Goal: Information Seeking & Learning: Learn about a topic

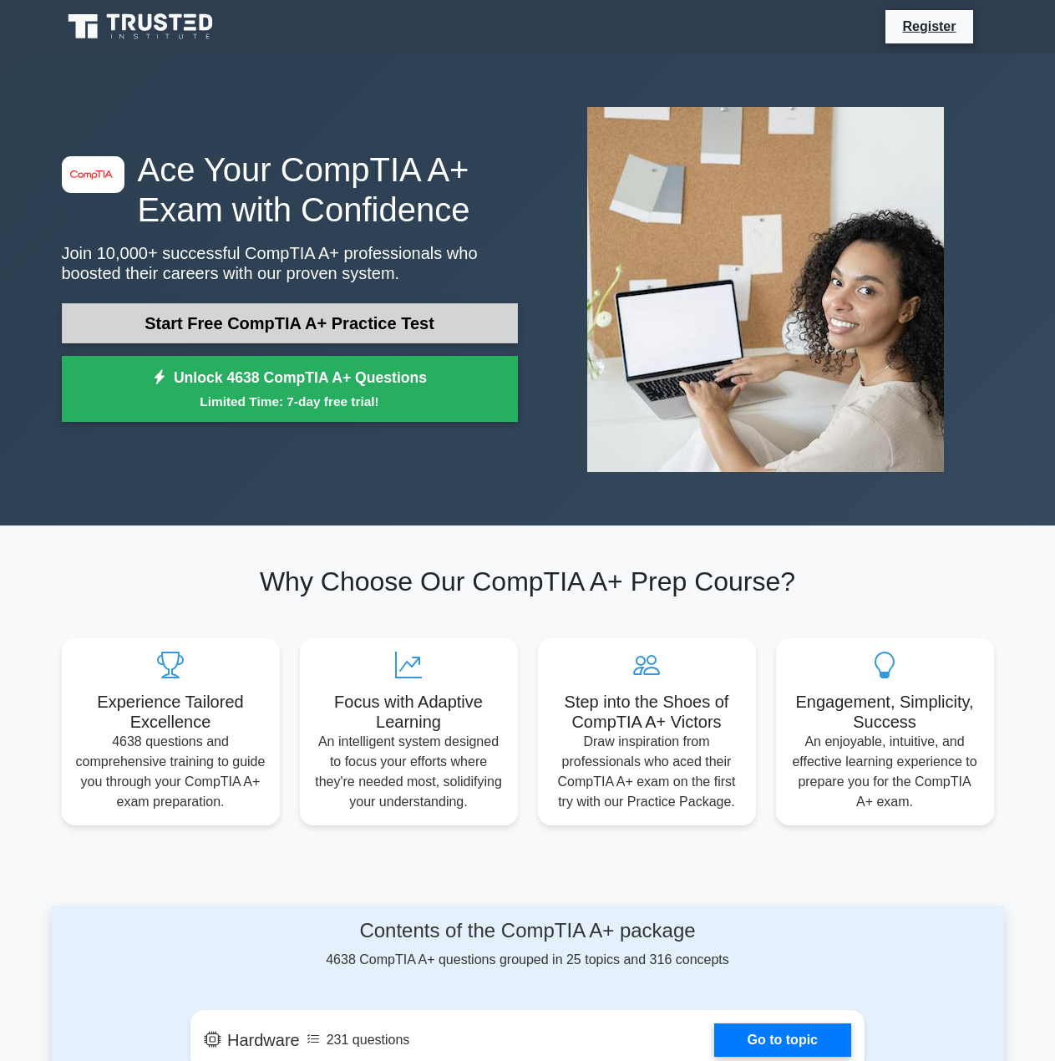
click at [265, 322] on link "Start Free CompTIA A+ Practice Test" at bounding box center [290, 323] width 456 height 40
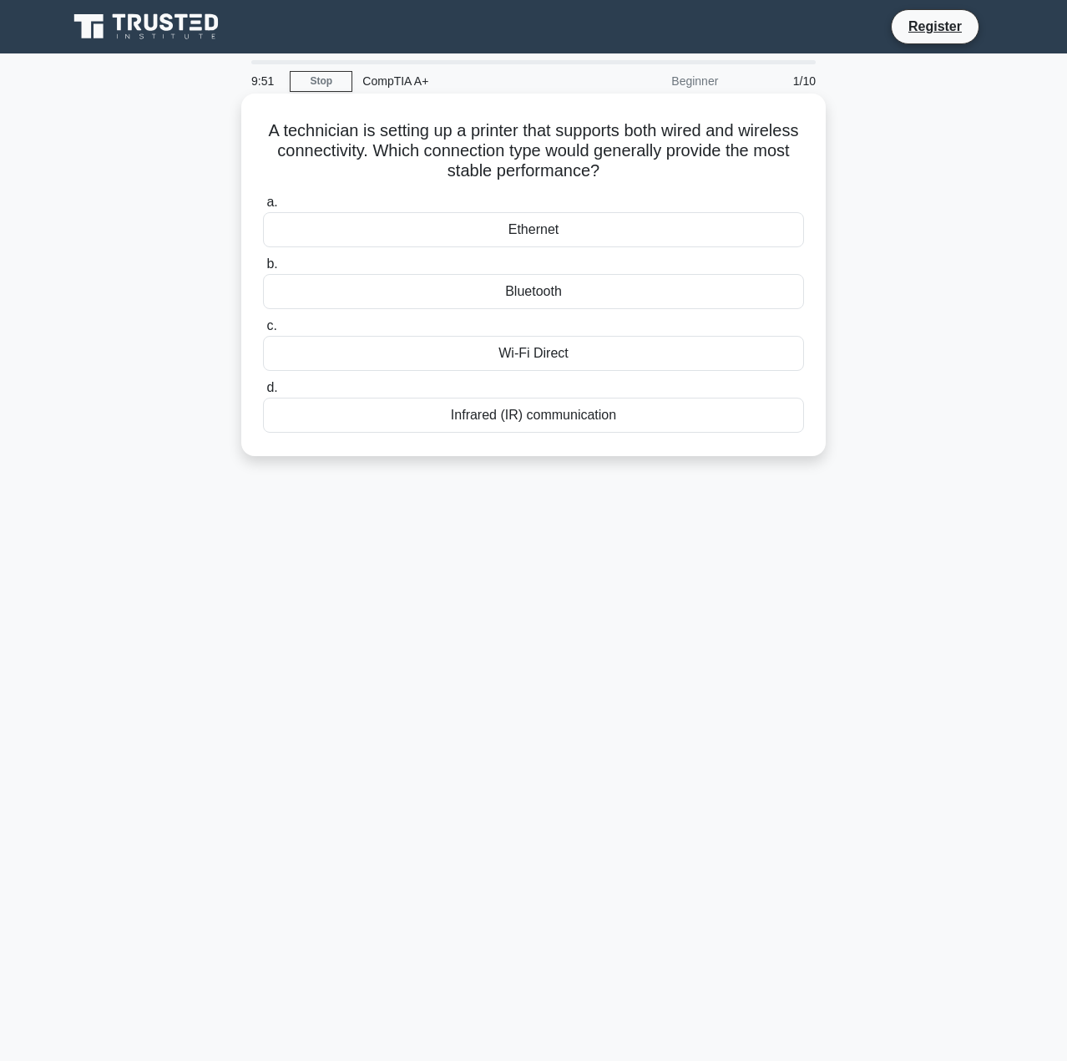
click at [537, 235] on div "Ethernet" at bounding box center [533, 229] width 541 height 35
click at [263, 208] on input "a. Ethernet" at bounding box center [263, 202] width 0 height 11
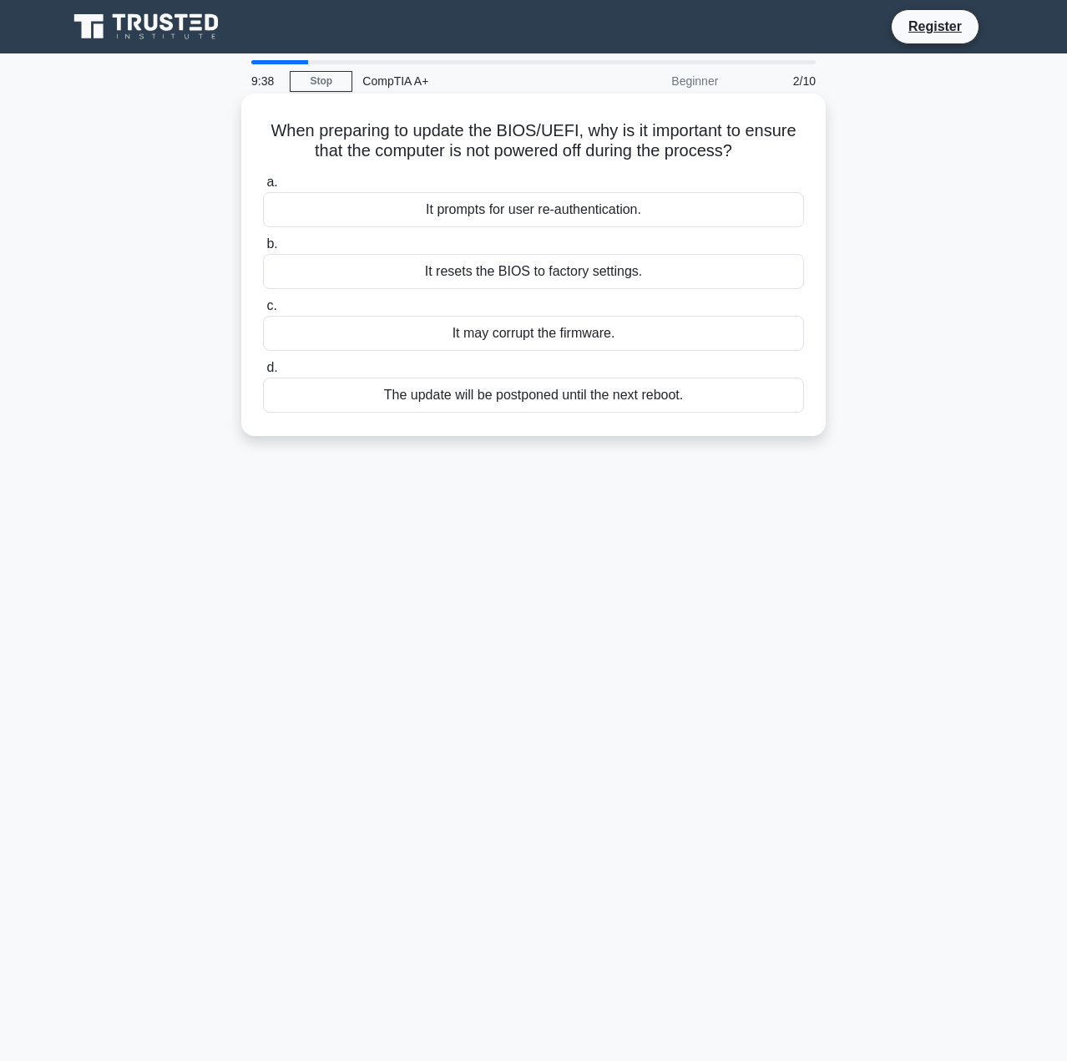
click at [612, 332] on div "It may corrupt the firmware." at bounding box center [533, 333] width 541 height 35
click at [263, 311] on input "c. It may corrupt the firmware." at bounding box center [263, 306] width 0 height 11
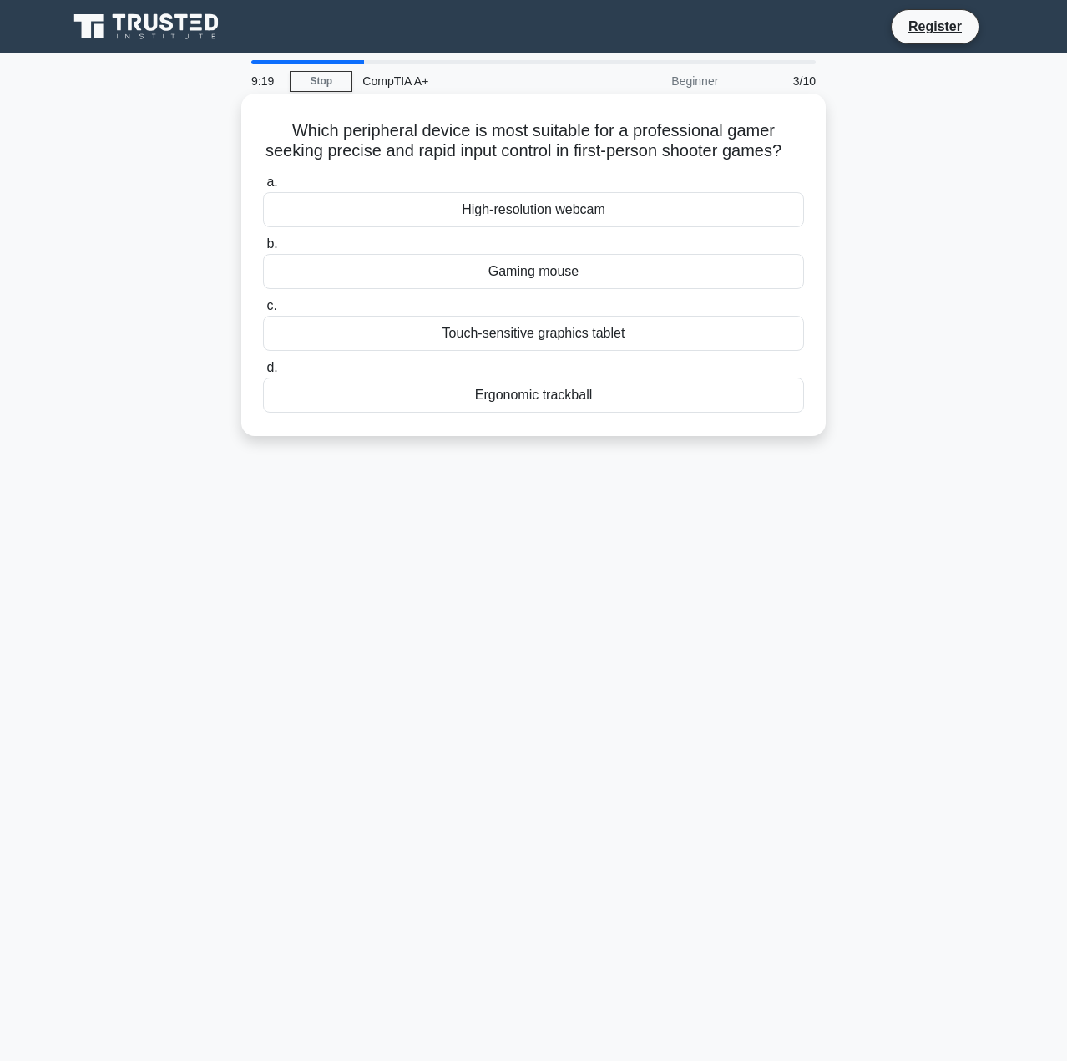
click at [624, 289] on div "Gaming mouse" at bounding box center [533, 271] width 541 height 35
click at [263, 250] on input "b. Gaming mouse" at bounding box center [263, 244] width 0 height 11
click at [574, 272] on div "Pay-as-you-go model" at bounding box center [533, 271] width 541 height 35
click at [263, 250] on input "b. Pay-as-you-go model" at bounding box center [263, 244] width 0 height 11
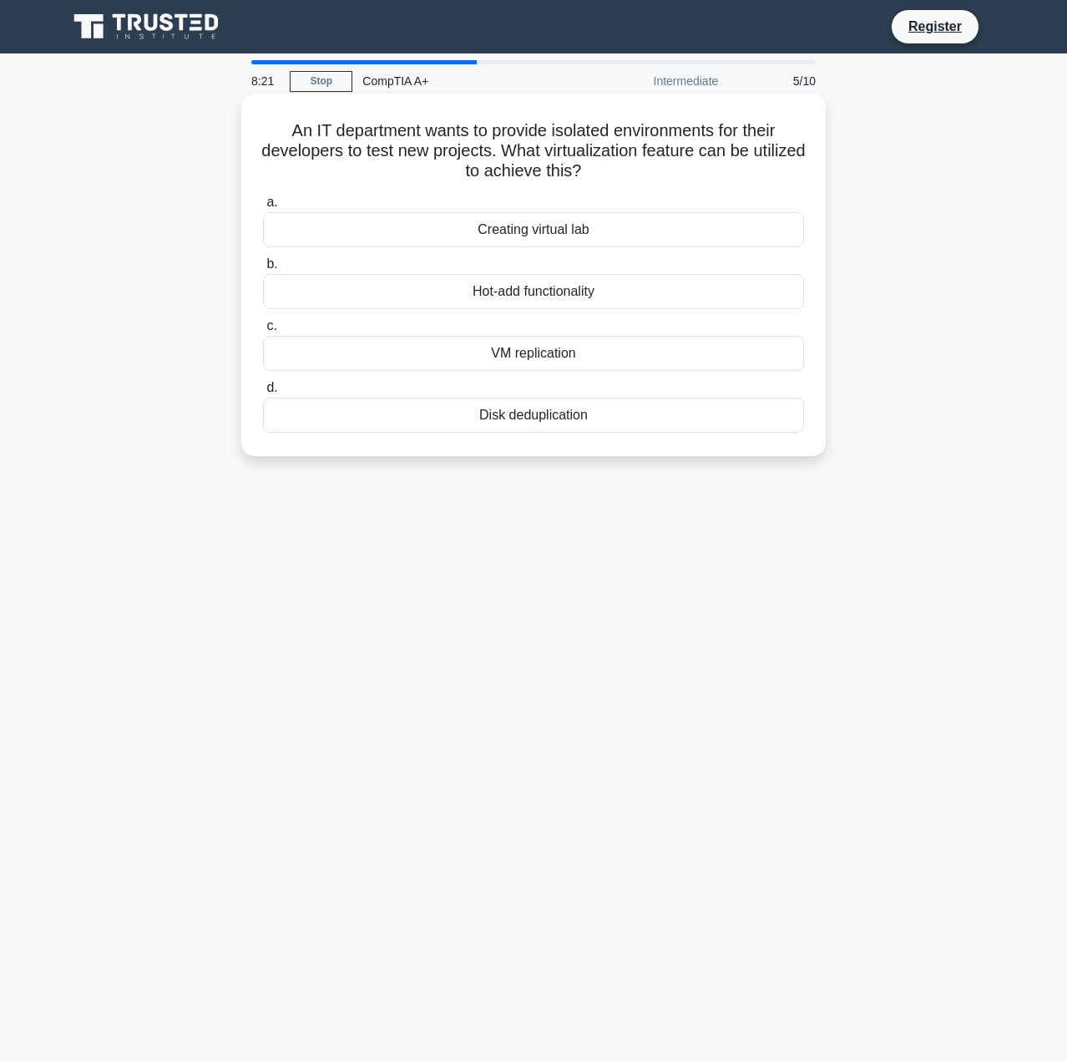
click at [611, 359] on div "VM replication" at bounding box center [533, 353] width 541 height 35
click at [263, 332] on input "c. VM replication" at bounding box center [263, 326] width 0 height 11
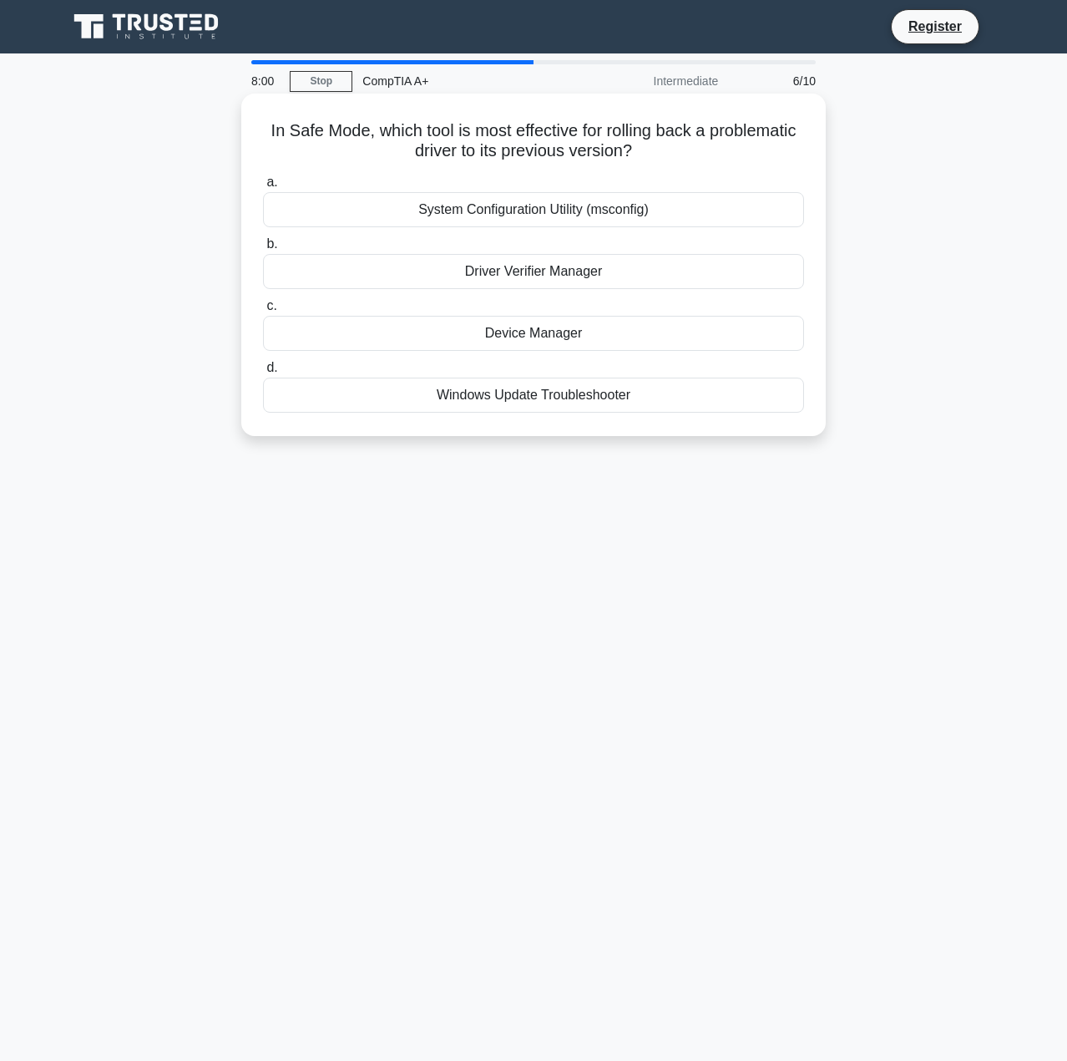
click at [594, 332] on div "Device Manager" at bounding box center [533, 333] width 541 height 35
click at [263, 311] on input "c. Device Manager" at bounding box center [263, 306] width 0 height 11
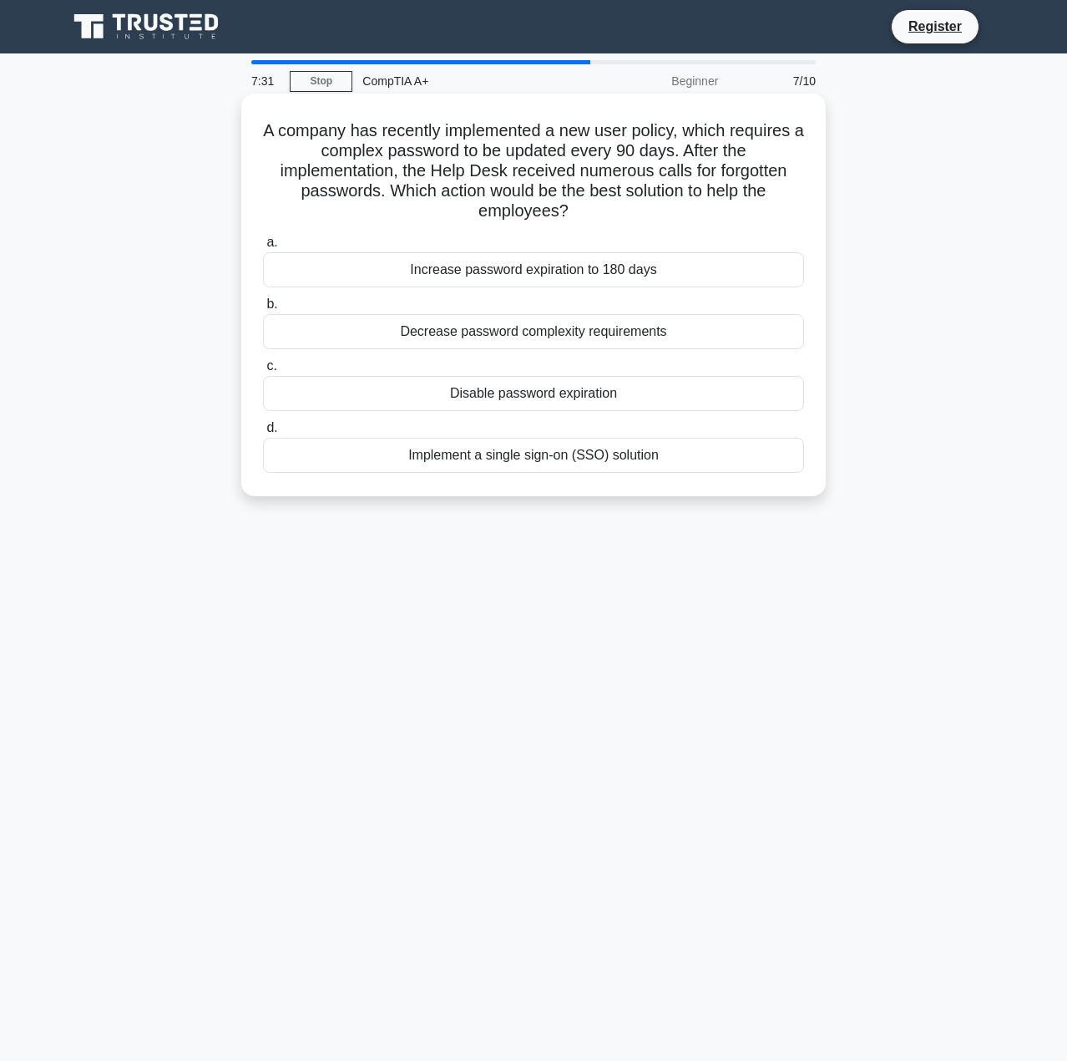
click at [653, 461] on div "Implement a single sign-on (SSO) solution" at bounding box center [533, 455] width 541 height 35
click at [263, 433] on input "d. Implement a single sign-on (SSO) solution" at bounding box center [263, 428] width 0 height 11
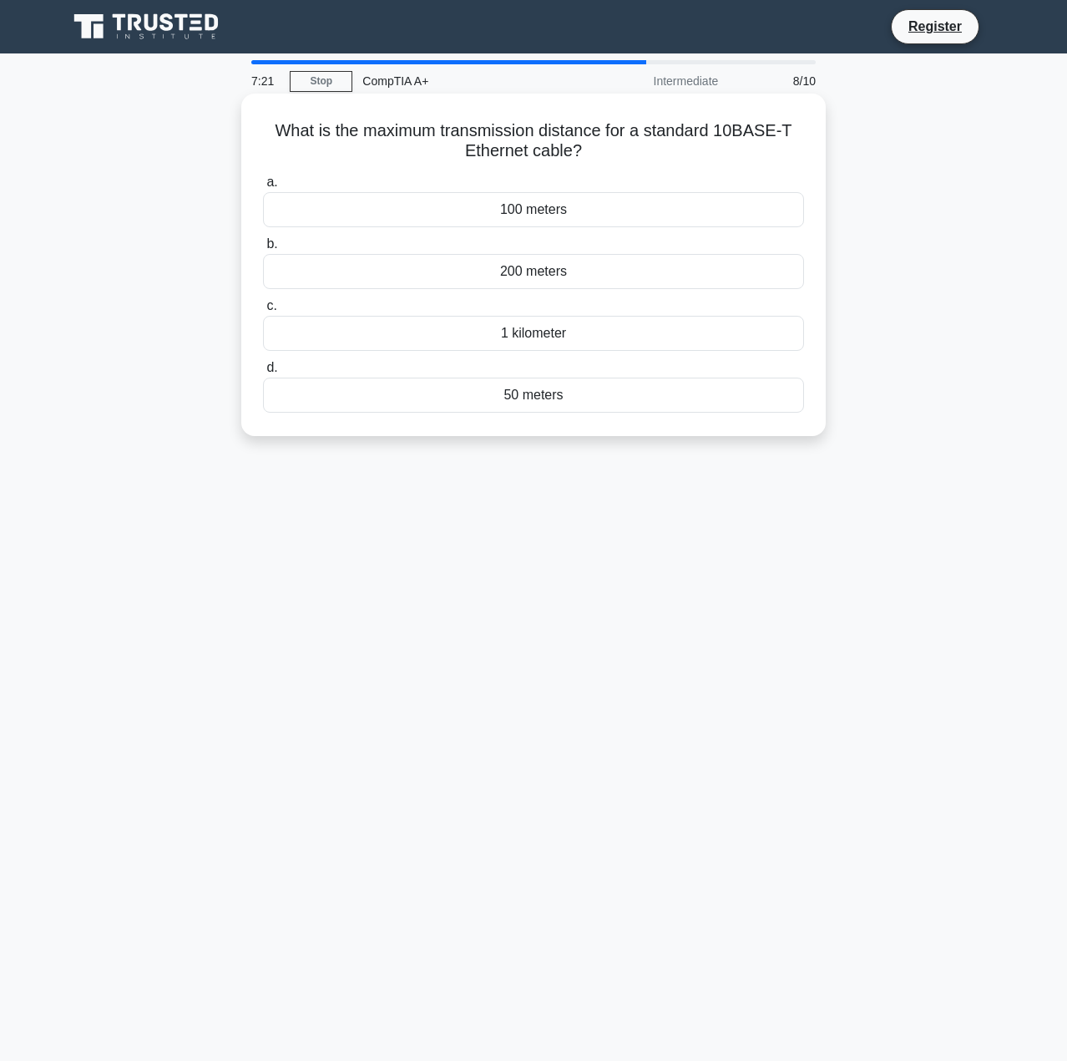
click at [617, 210] on div "100 meters" at bounding box center [533, 209] width 541 height 35
click at [263, 188] on input "a. 100 meters" at bounding box center [263, 182] width 0 height 11
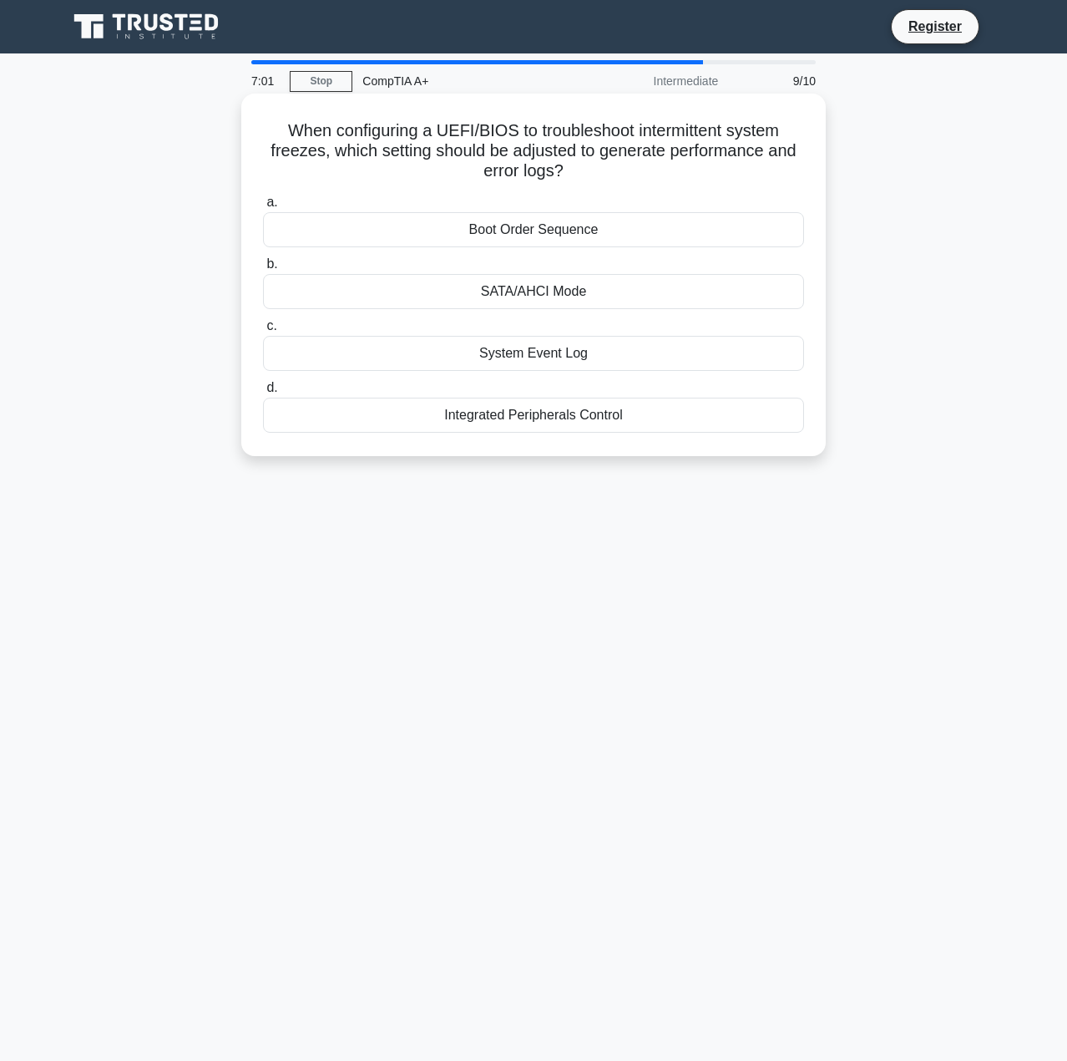
click at [543, 355] on div "System Event Log" at bounding box center [533, 353] width 541 height 35
click at [263, 332] on input "c. System Event Log" at bounding box center [263, 326] width 0 height 11
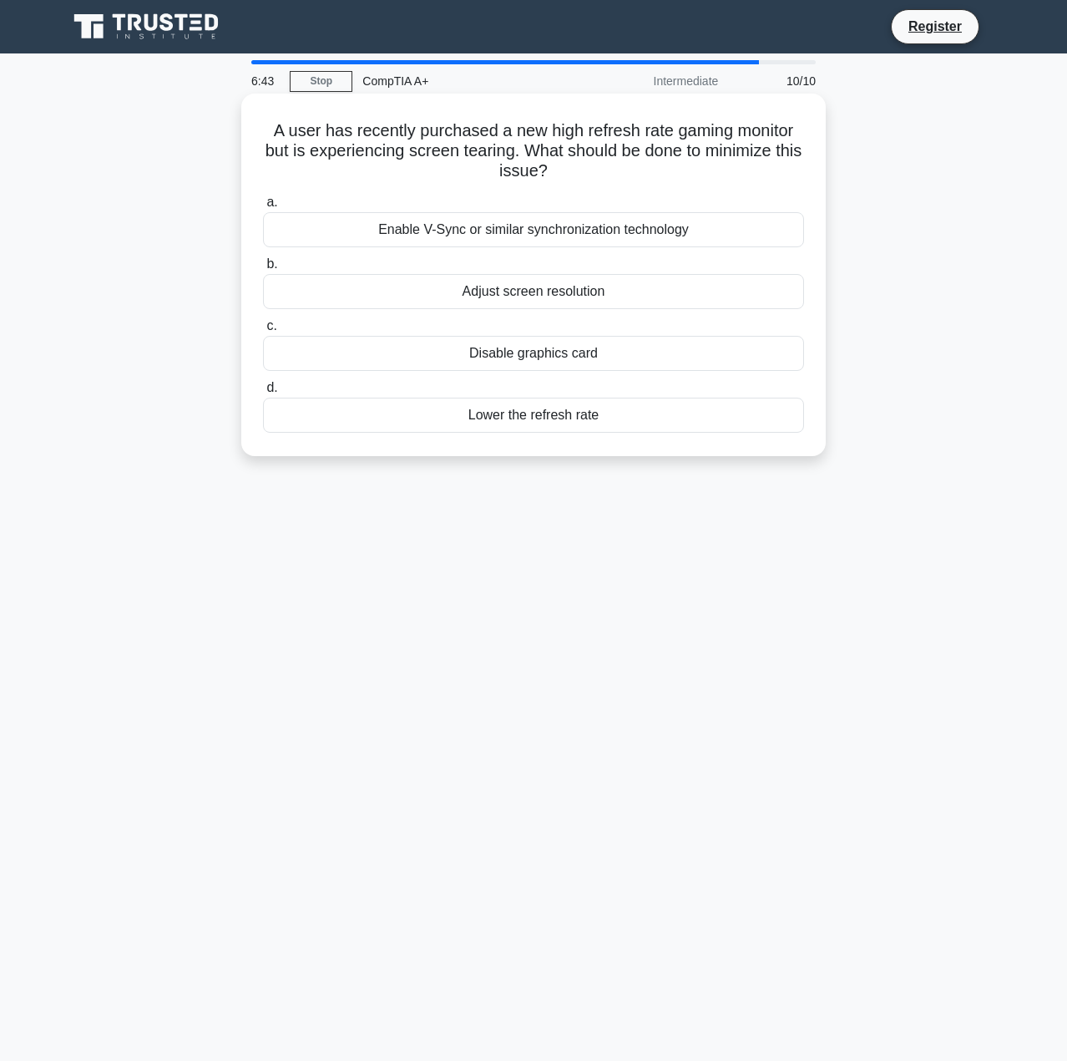
click at [579, 233] on div "Enable V-Sync or similar synchronization technology" at bounding box center [533, 229] width 541 height 35
click at [263, 208] on input "a. Enable V-Sync or similar synchronization technology" at bounding box center [263, 202] width 0 height 11
